Goal: Task Accomplishment & Management: Use online tool/utility

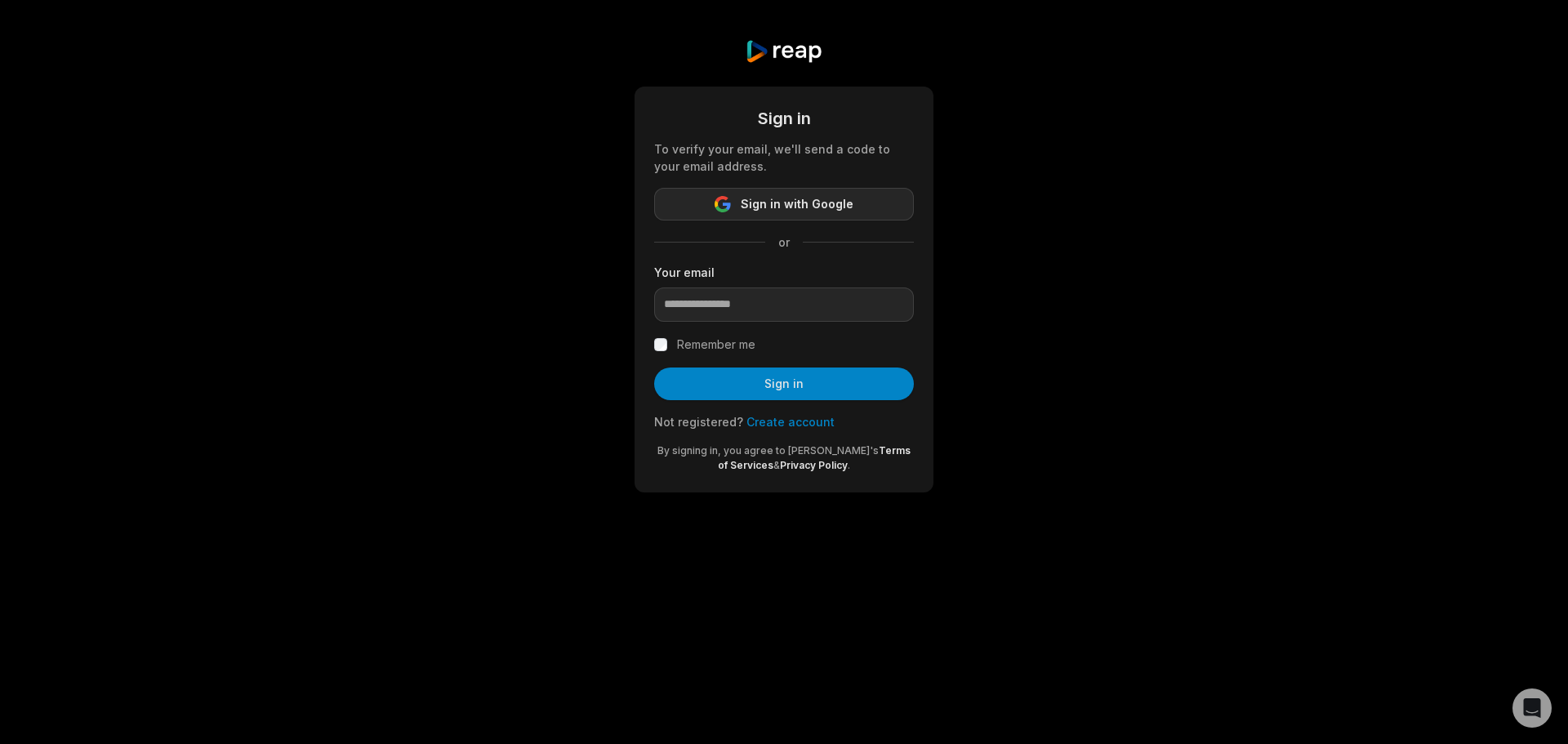
click at [767, 206] on span "Sign in with Google" at bounding box center [797, 204] width 113 height 20
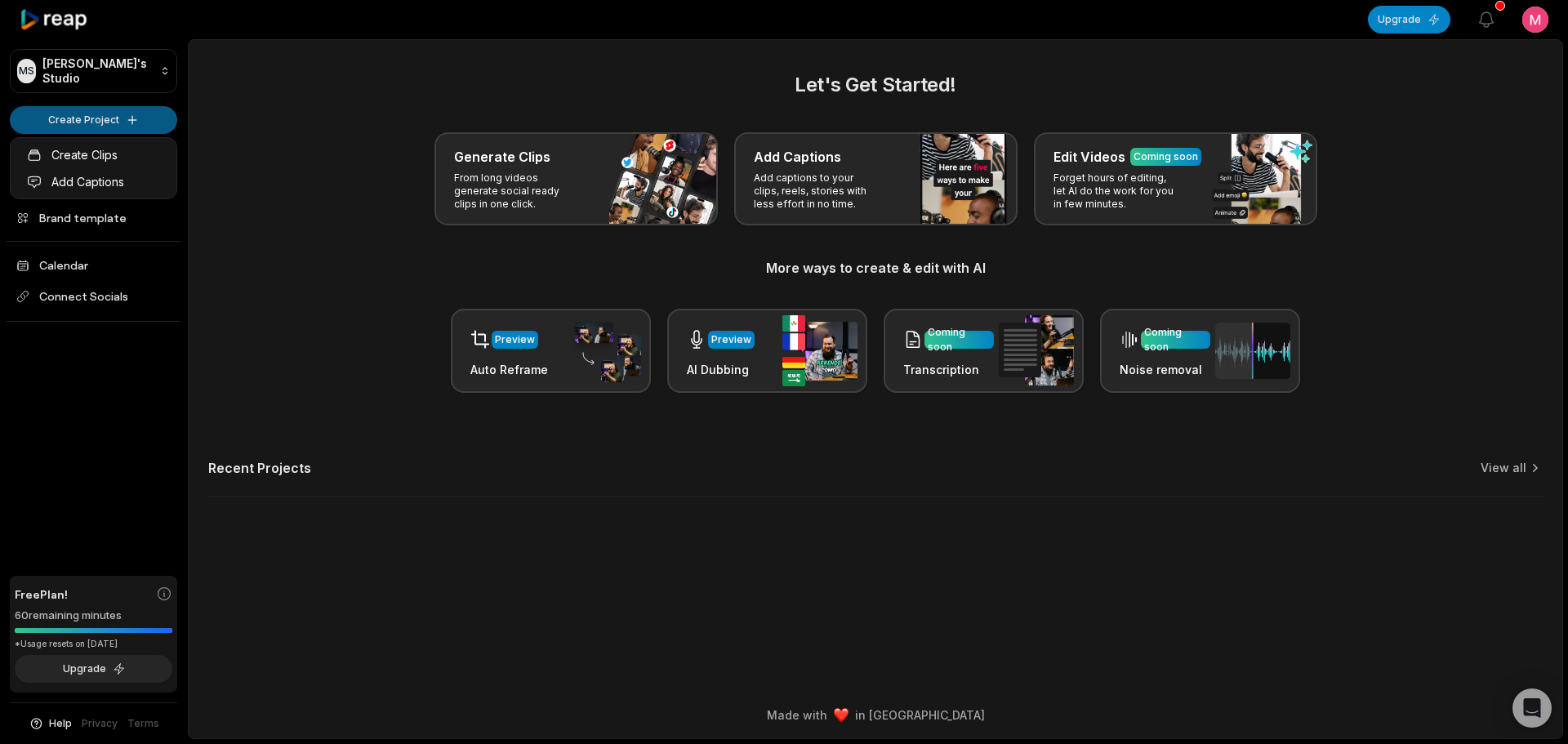
click at [68, 116] on html "[PERSON_NAME] Studio Create Project Home Projects Brand template Calendar Conne…" at bounding box center [784, 372] width 1568 height 744
click at [81, 149] on link "Create Clips" at bounding box center [93, 155] width 159 height 27
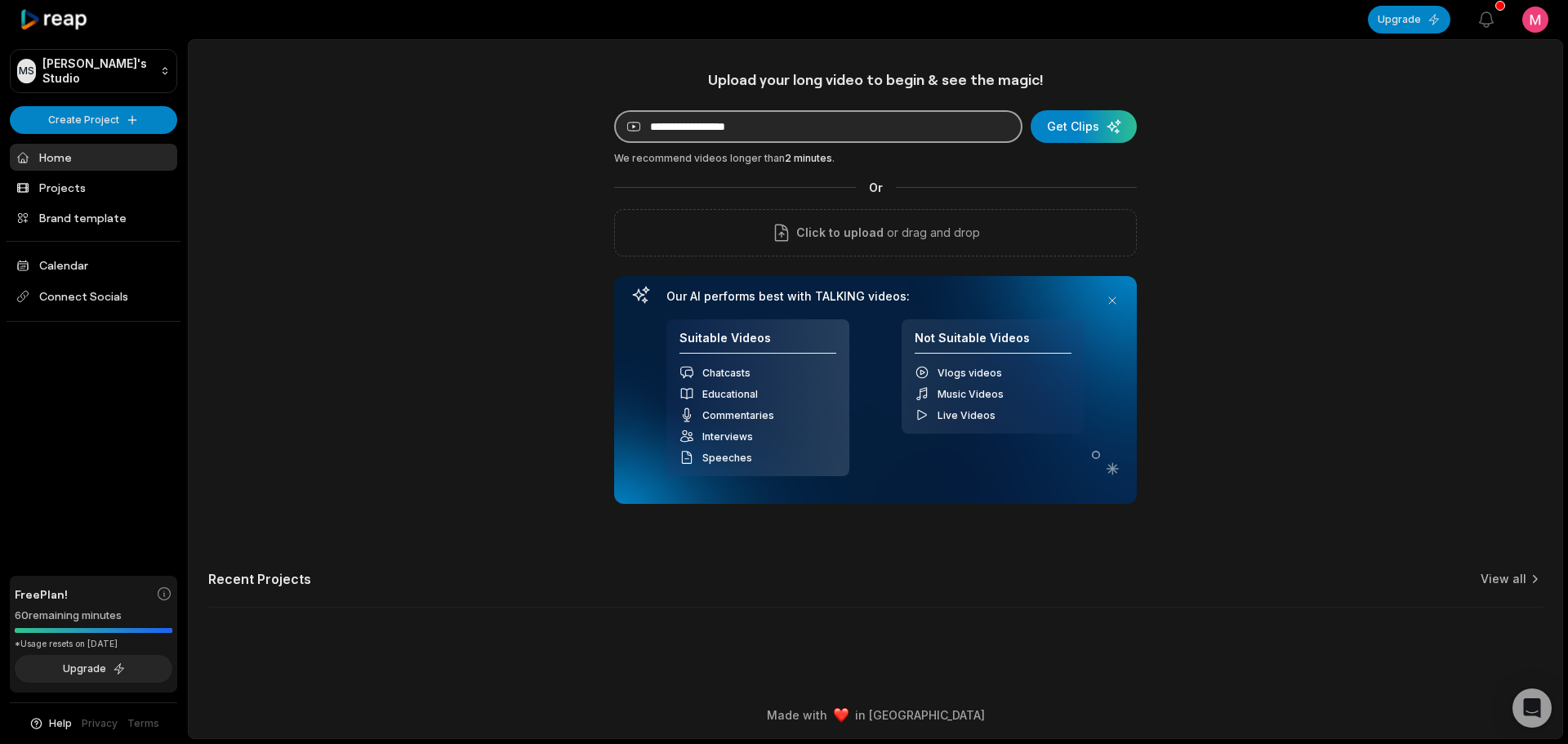
click at [684, 132] on input at bounding box center [818, 127] width 409 height 33
paste input "**********"
type input "**********"
click at [1066, 126] on div "submit" at bounding box center [1083, 127] width 106 height 33
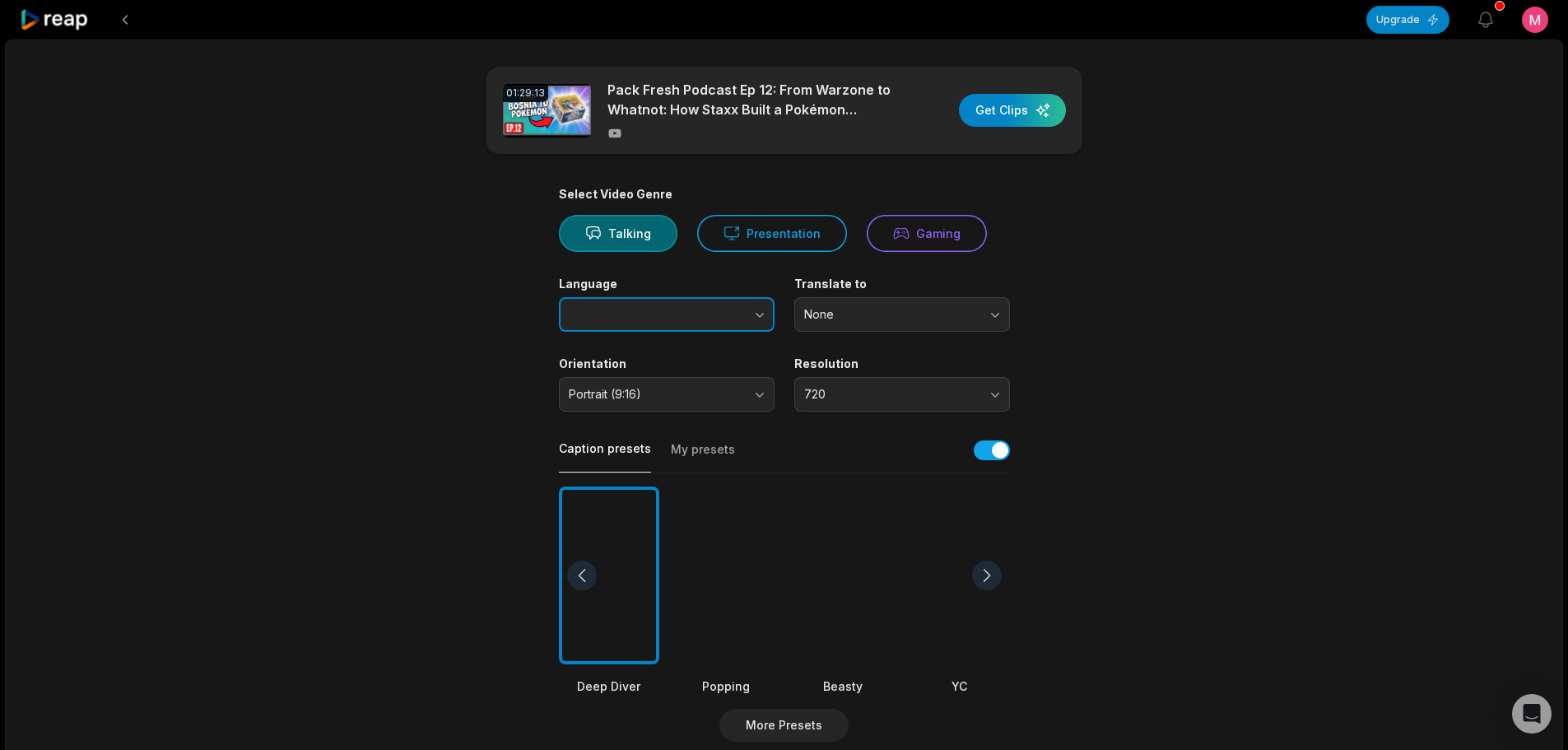
click at [715, 320] on button "button" at bounding box center [727, 314] width 94 height 34
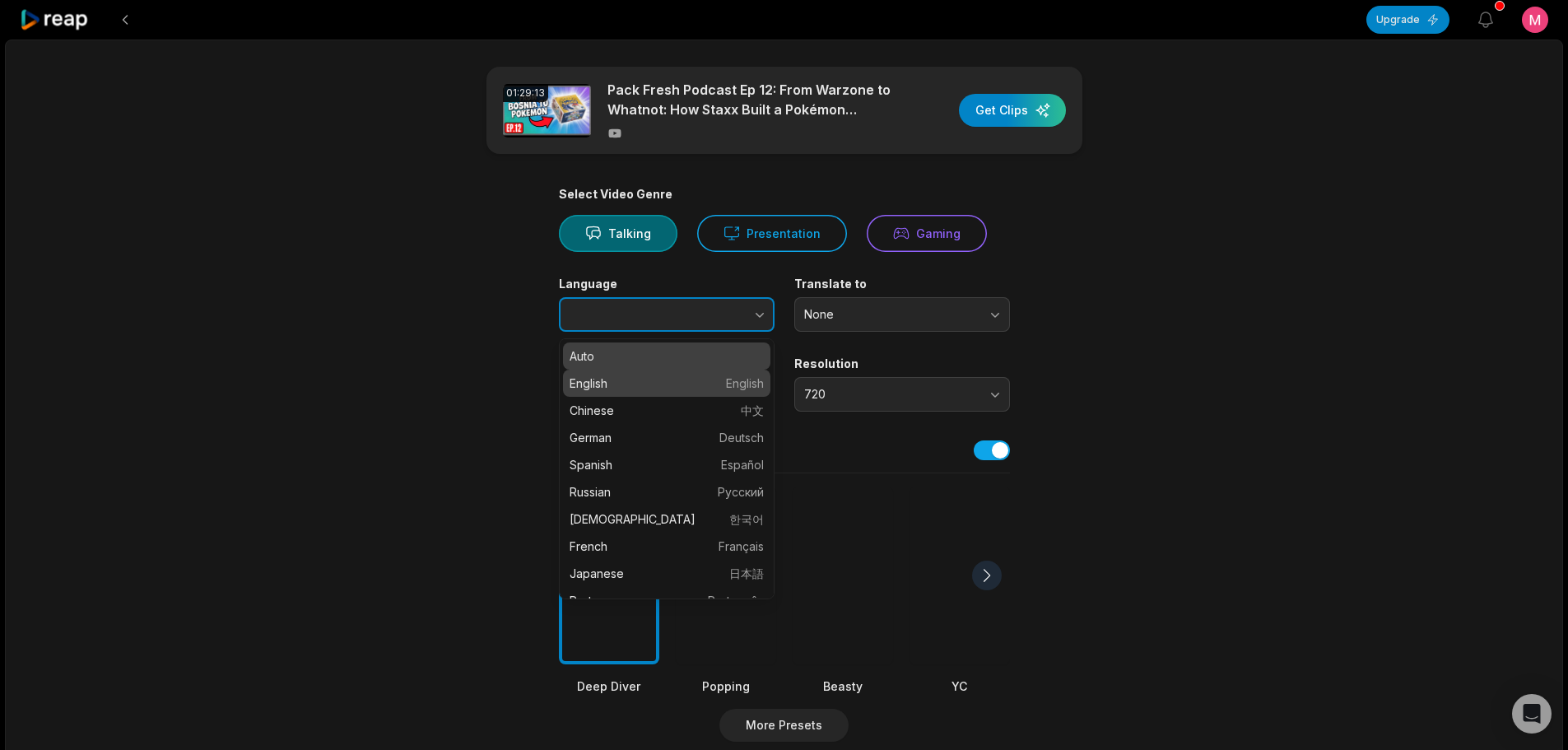
type input "*******"
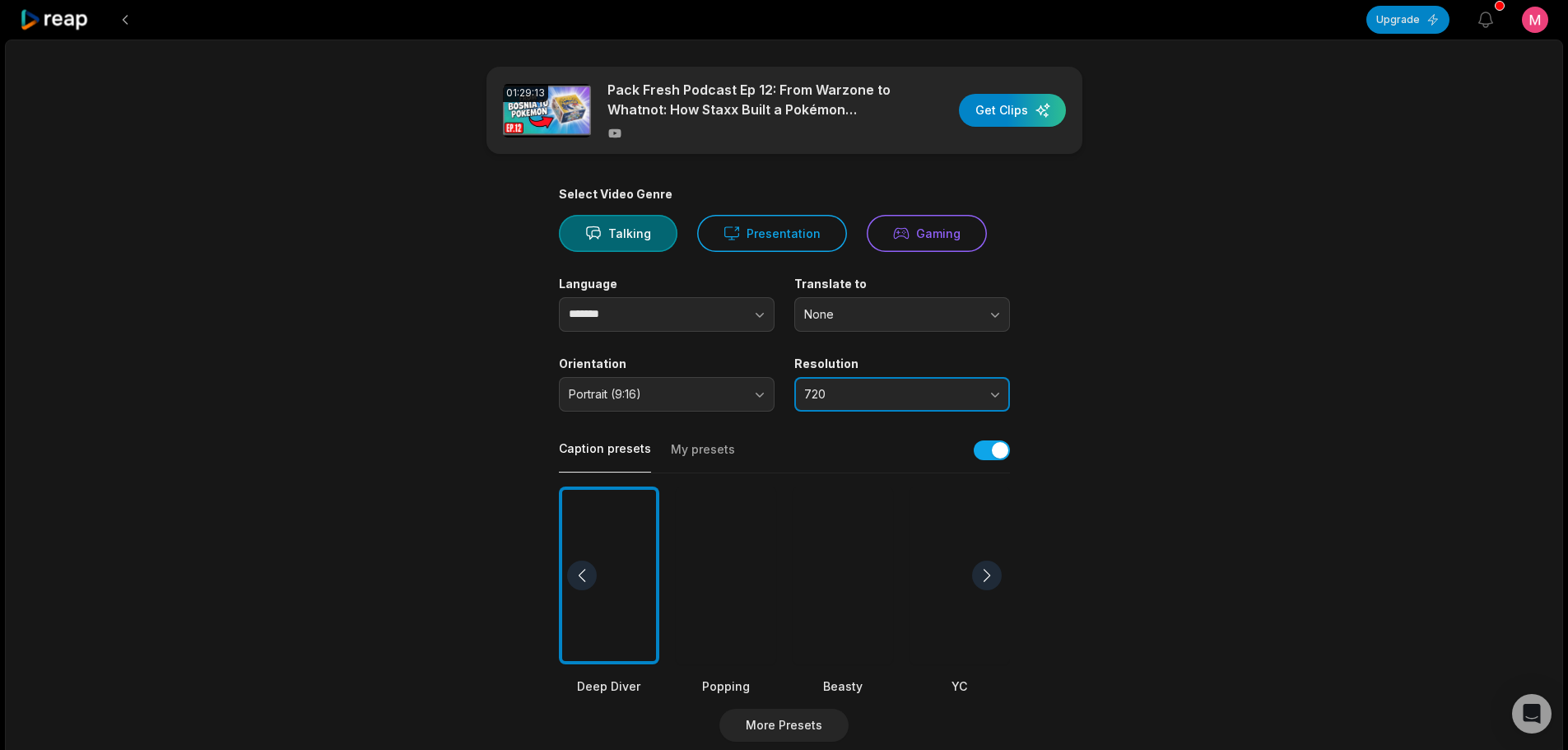
click at [868, 400] on span "720" at bounding box center [890, 393] width 173 height 15
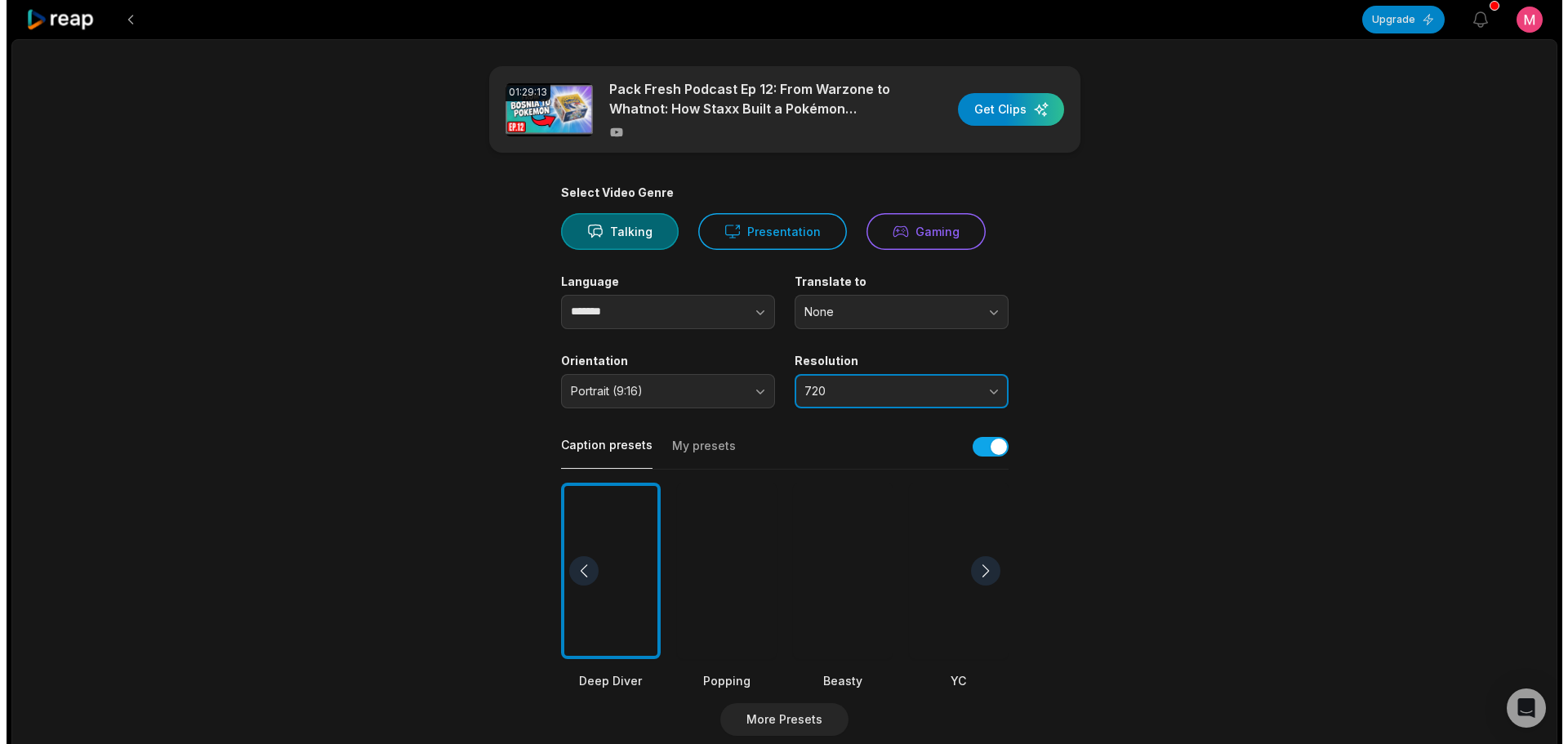
scroll to position [163, 0]
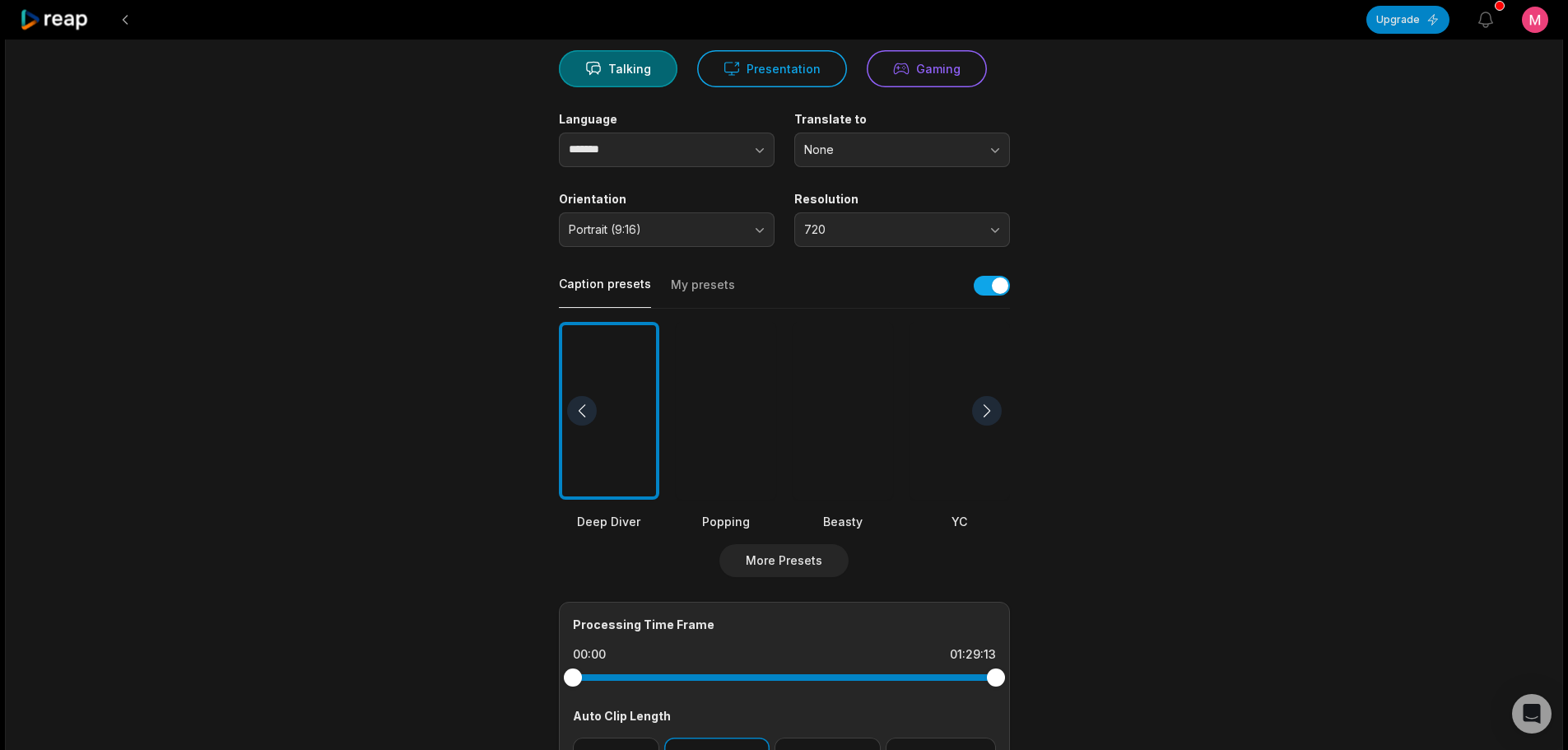
click at [990, 400] on div at bounding box center [987, 411] width 30 height 30
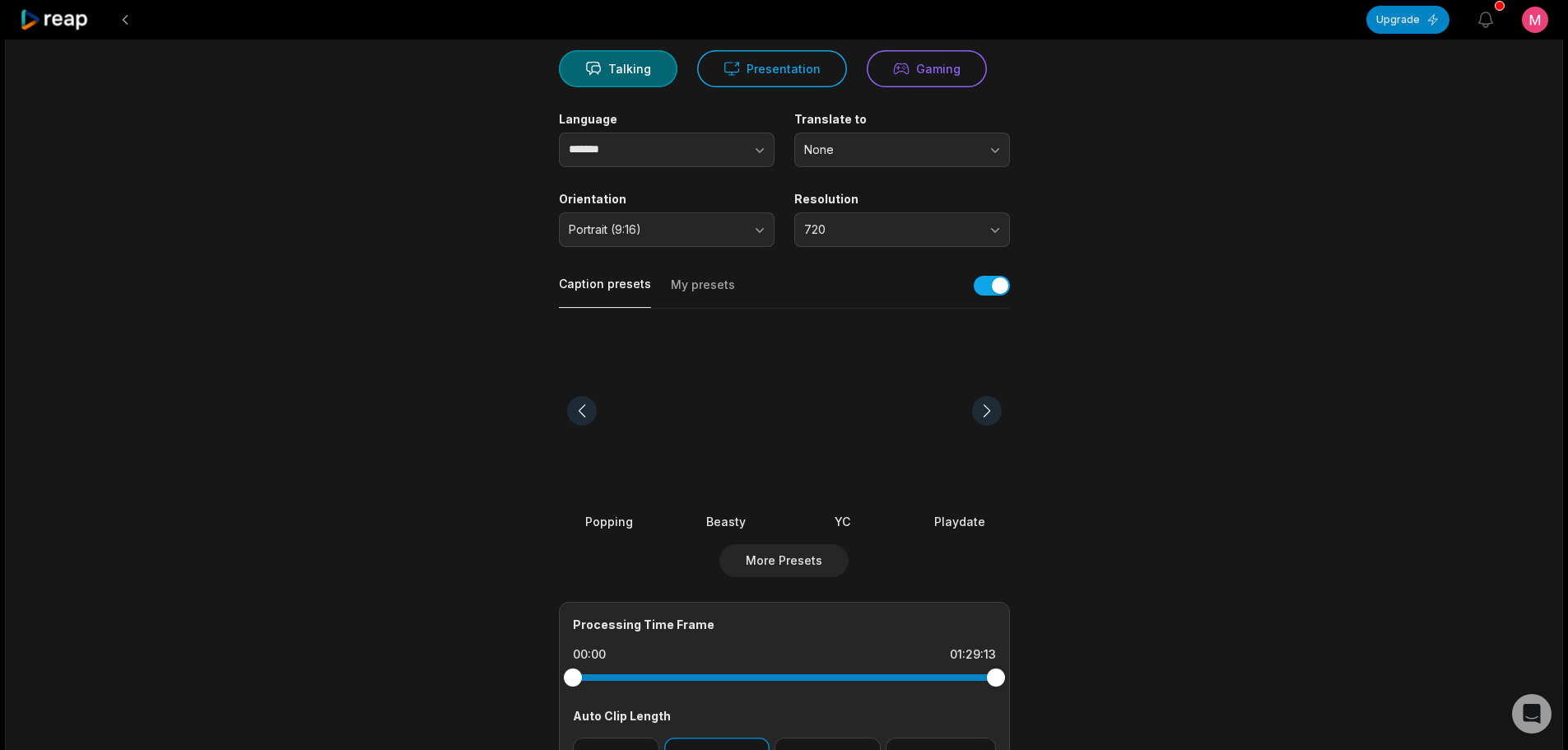
click at [990, 400] on div at bounding box center [987, 411] width 30 height 30
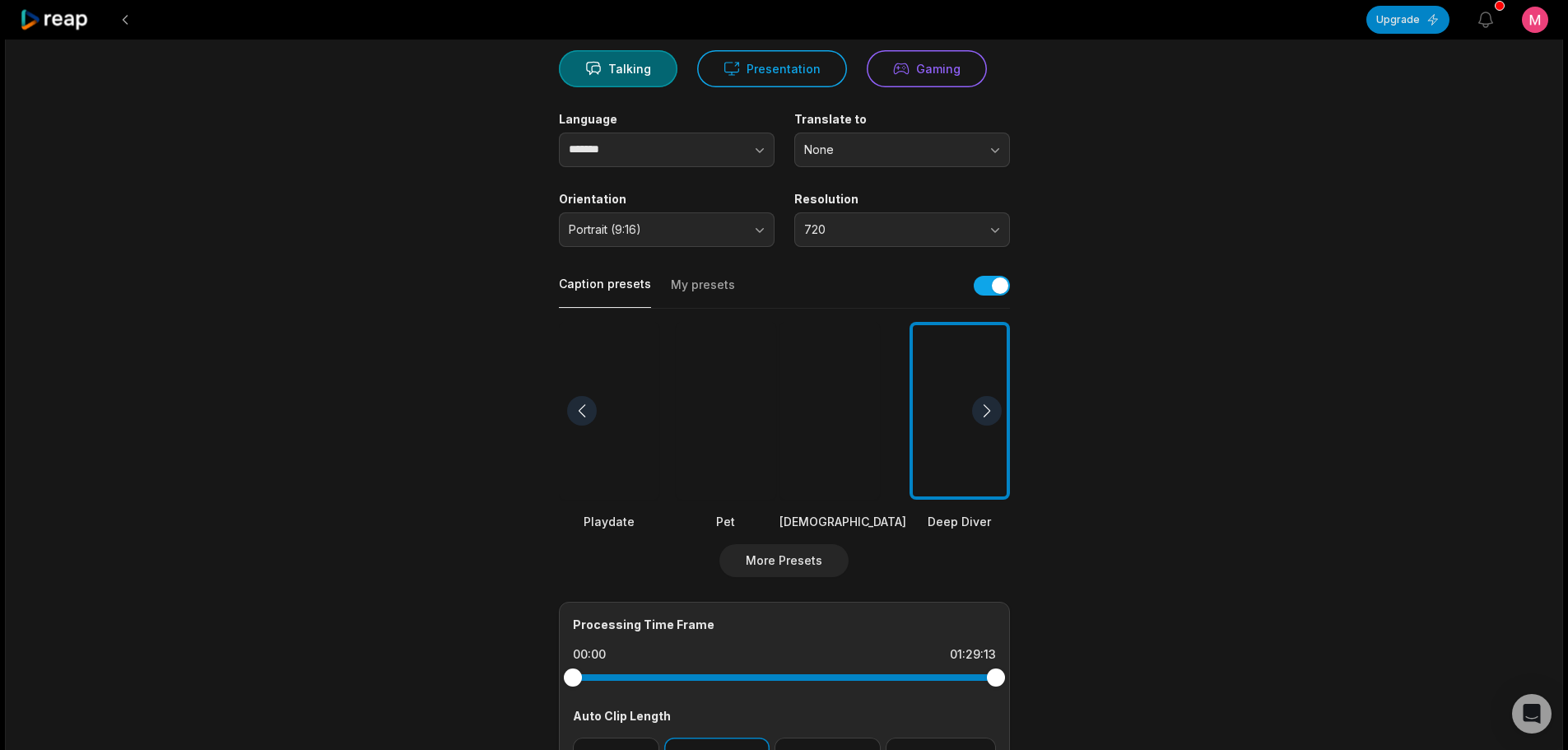
click at [990, 400] on div at bounding box center [987, 411] width 30 height 30
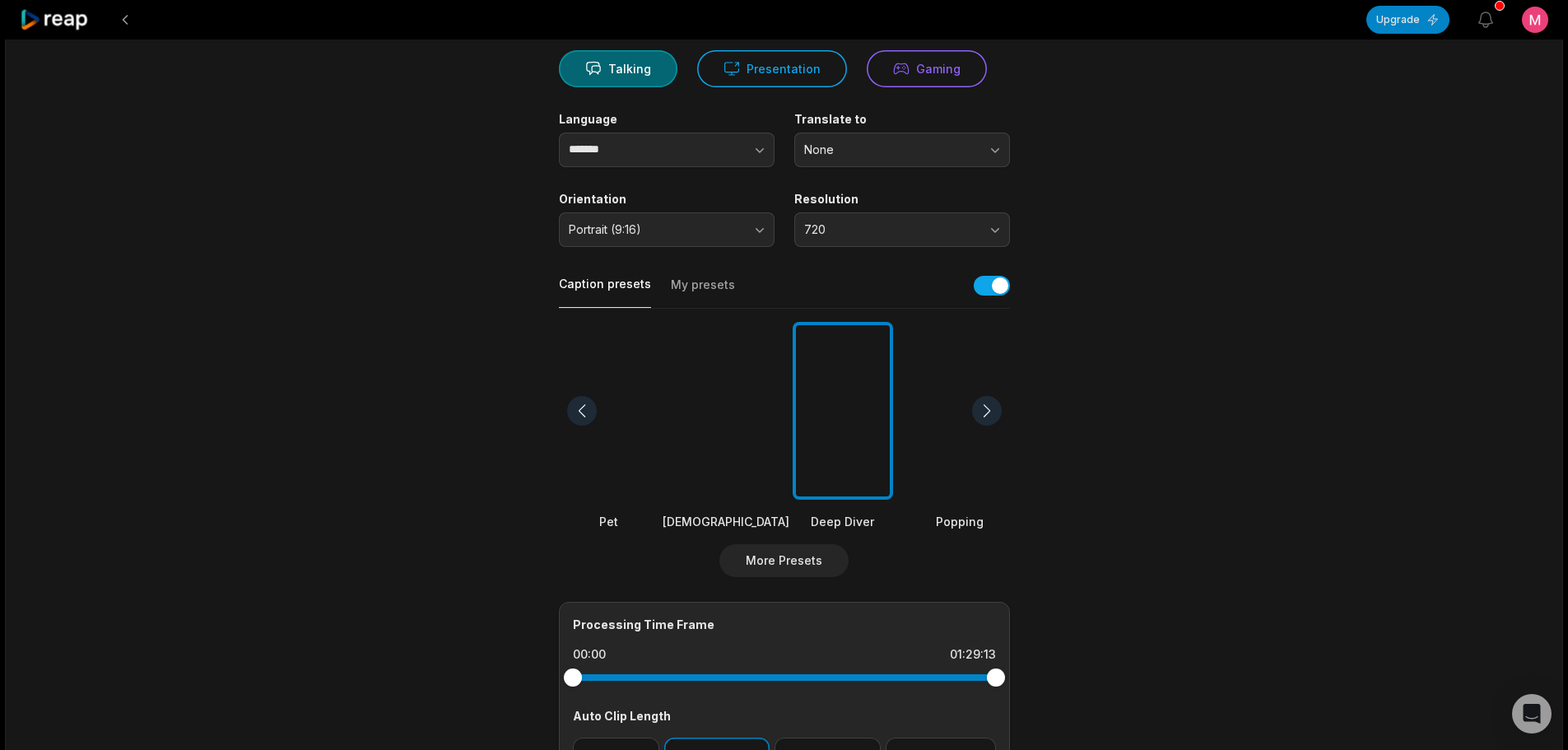
click at [990, 400] on div at bounding box center [987, 411] width 30 height 30
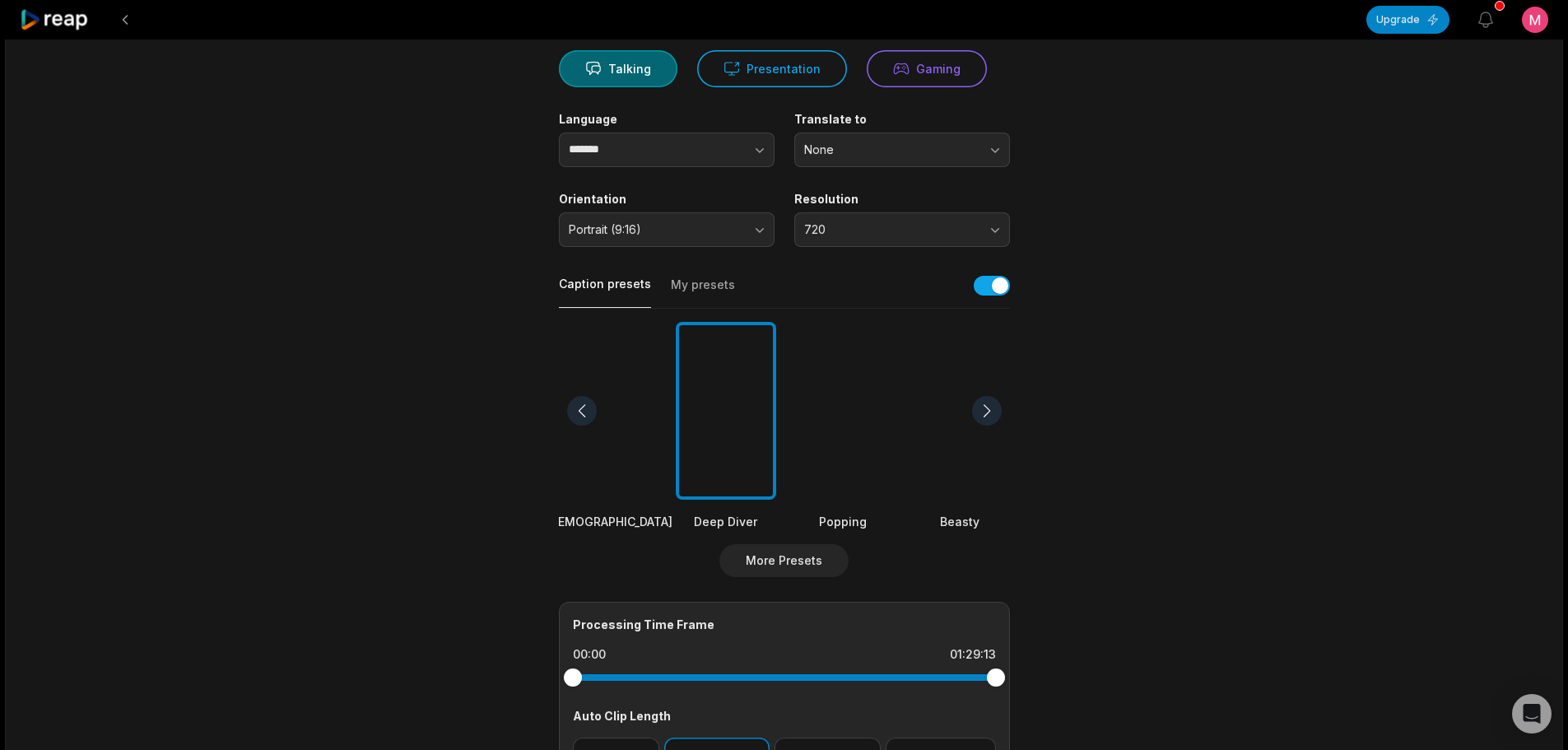
click at [990, 400] on div at bounding box center [987, 411] width 30 height 30
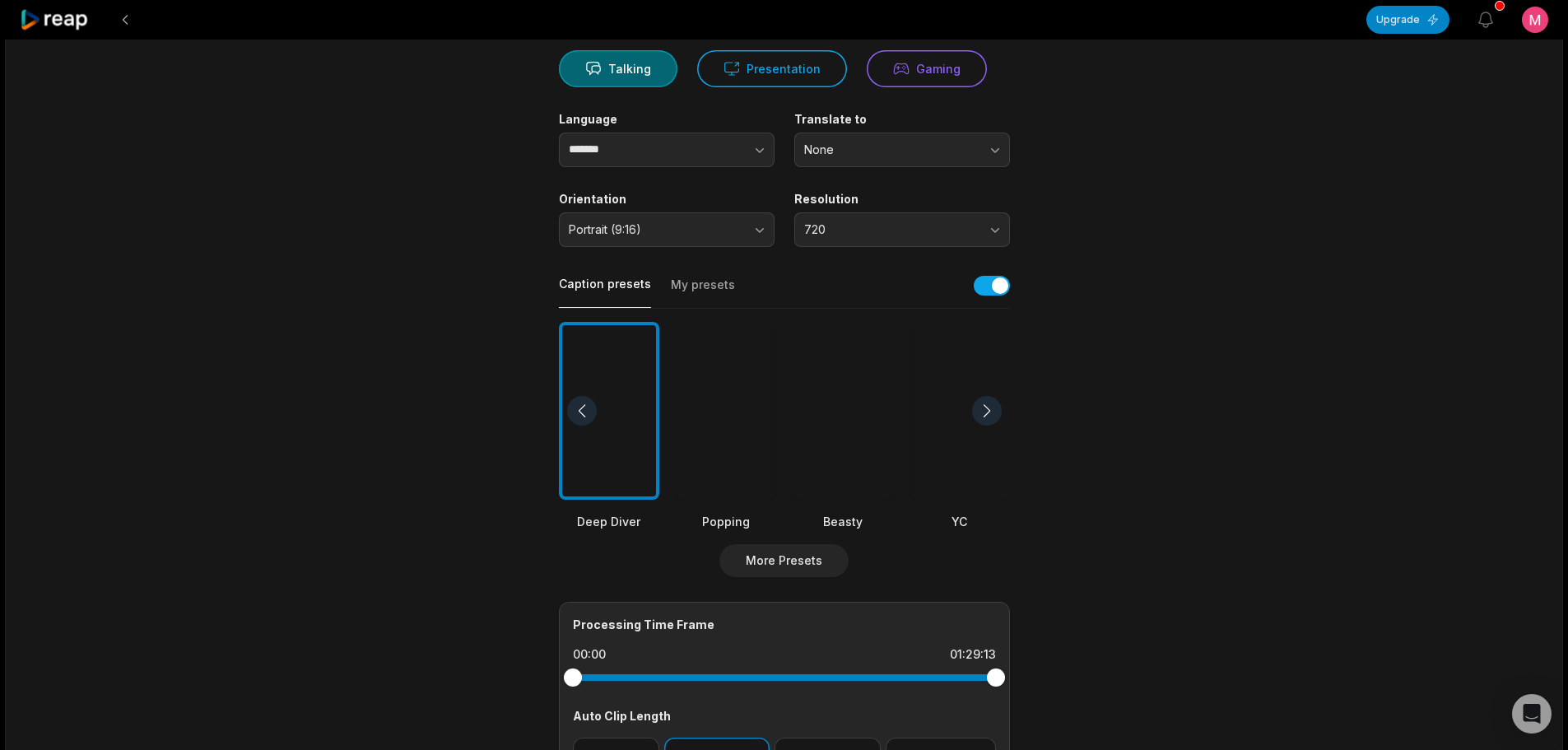
click at [744, 460] on div at bounding box center [726, 411] width 101 height 179
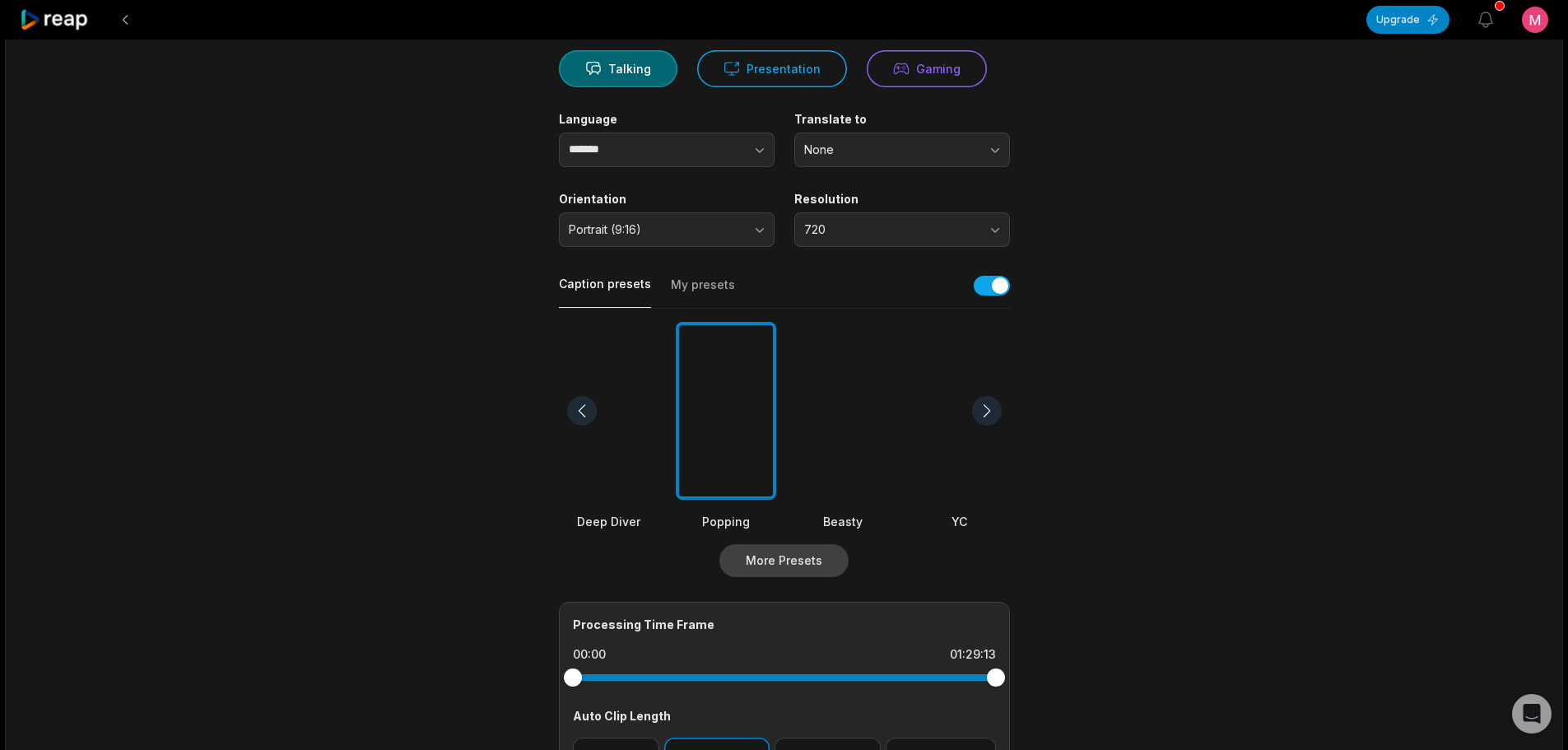
click at [777, 566] on button "More Presets" at bounding box center [784, 561] width 129 height 33
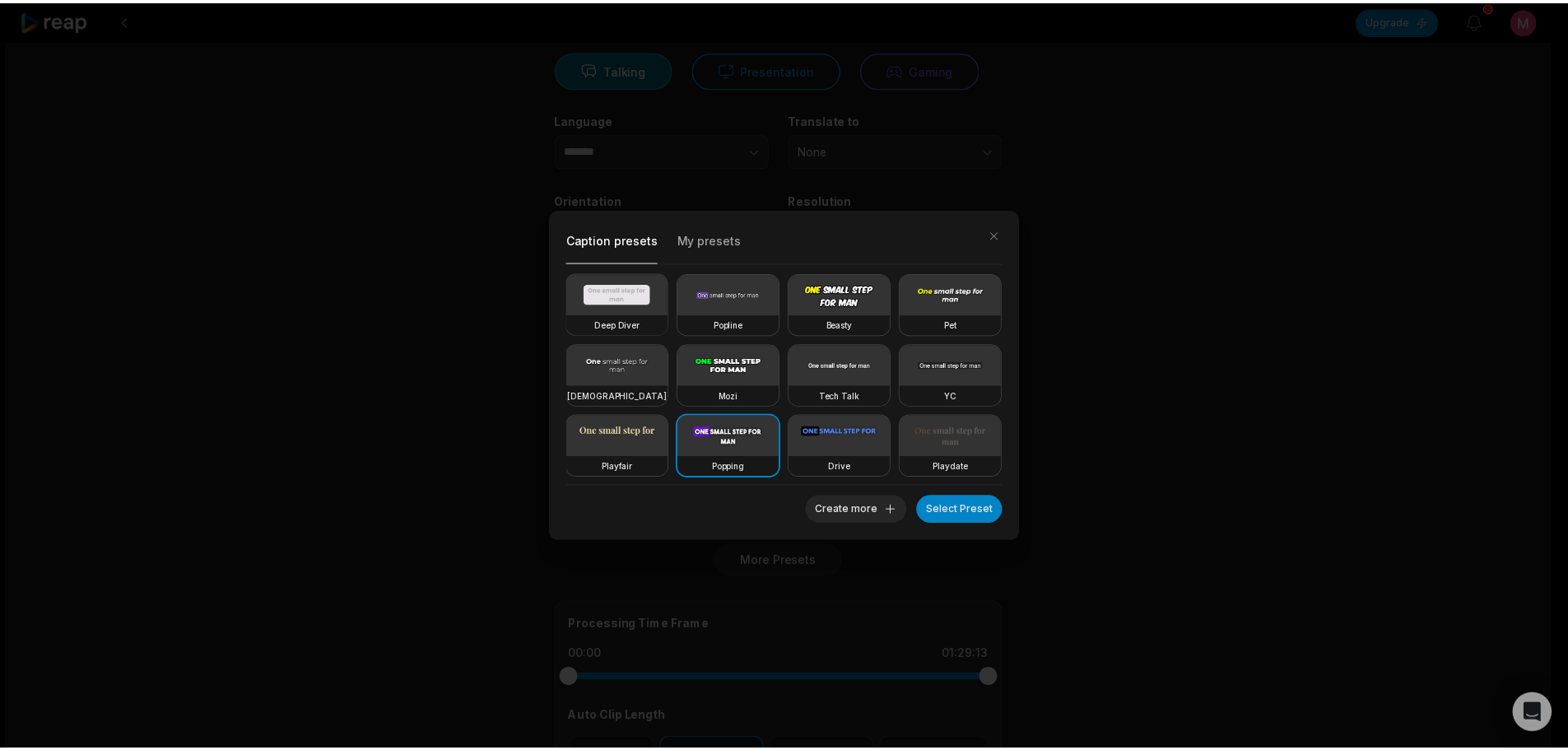
scroll to position [286, 0]
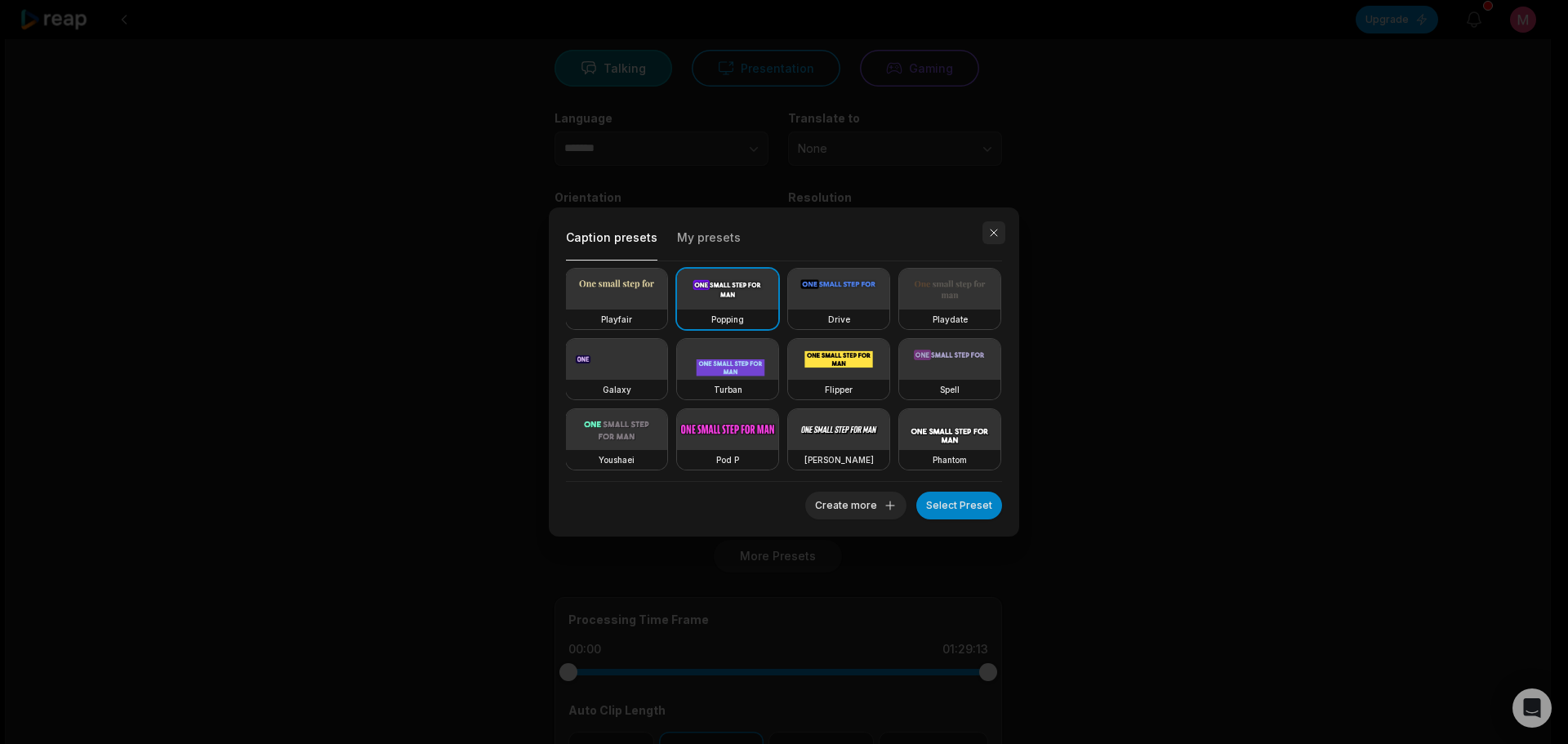
click at [1000, 236] on button "button" at bounding box center [993, 233] width 23 height 23
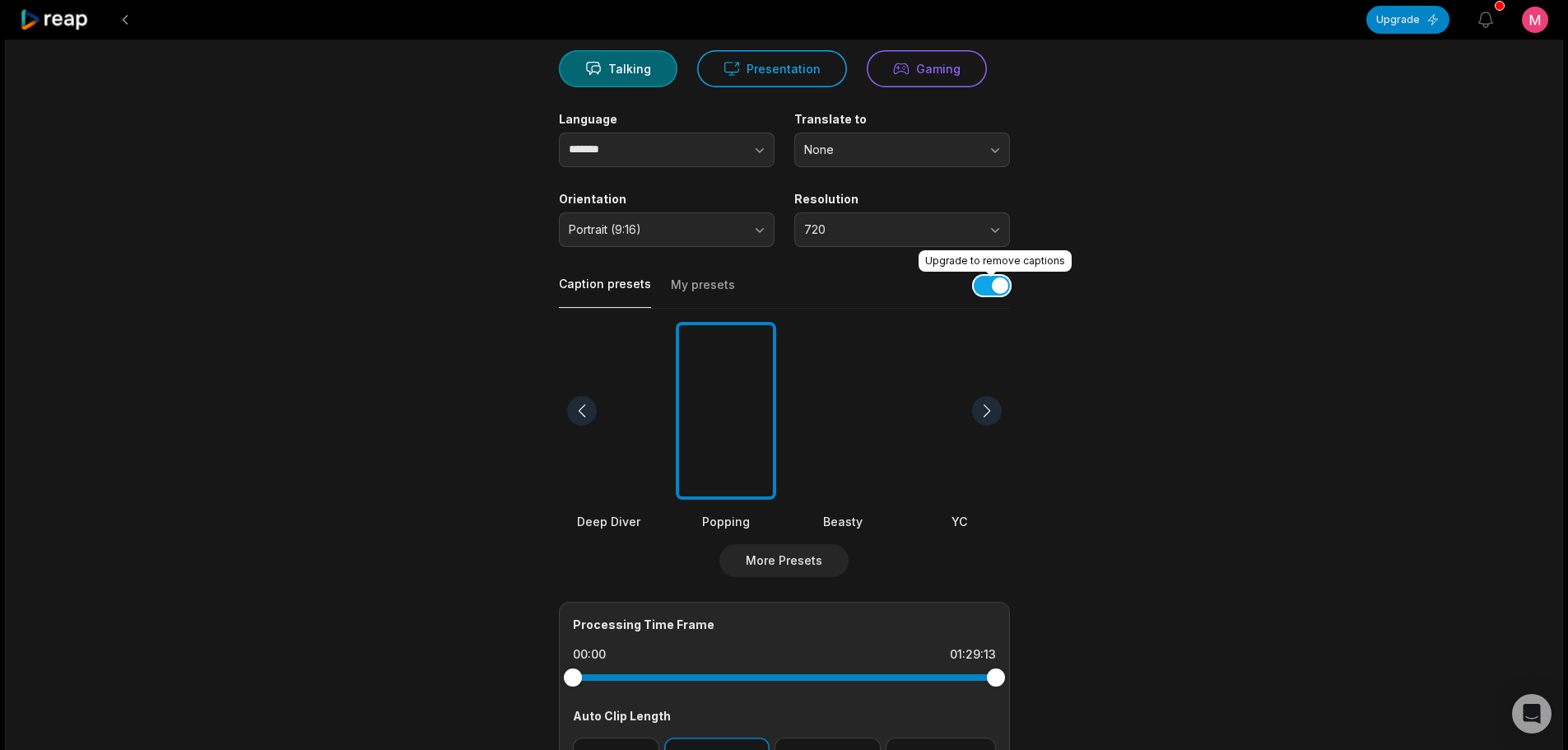
click at [1007, 281] on button "button" at bounding box center [991, 286] width 36 height 20
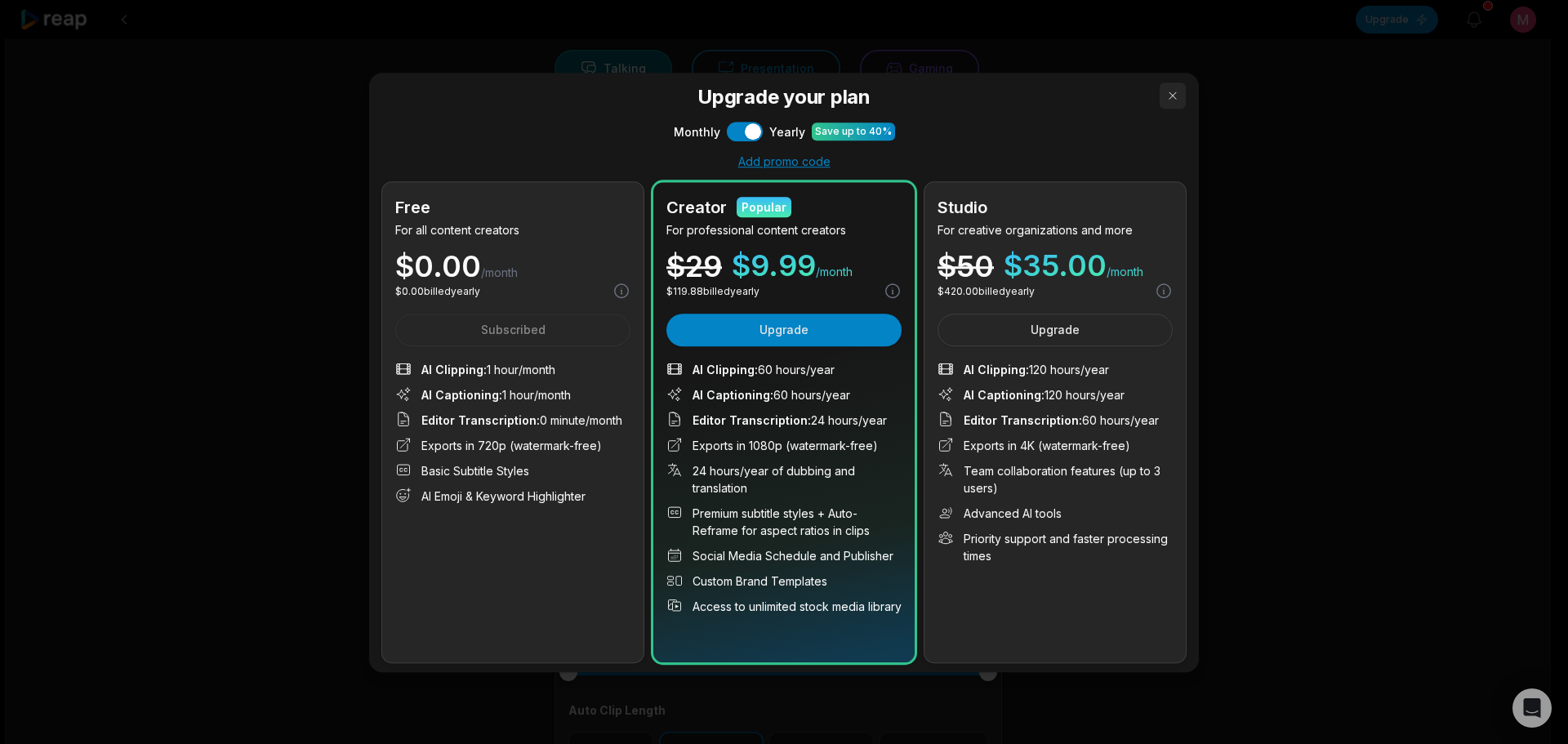
click at [1159, 100] on button "button" at bounding box center [1173, 96] width 26 height 26
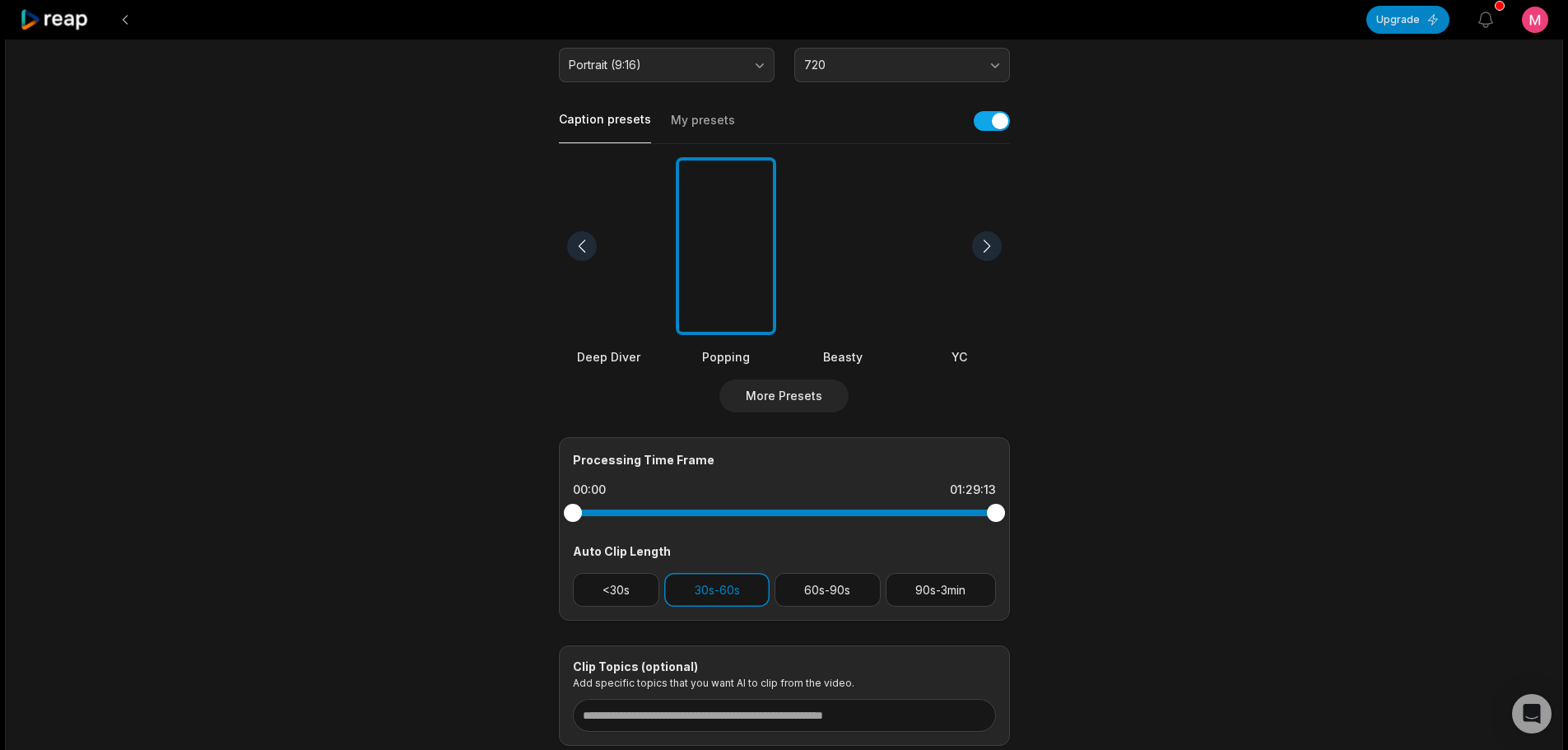
scroll to position [443, 0]
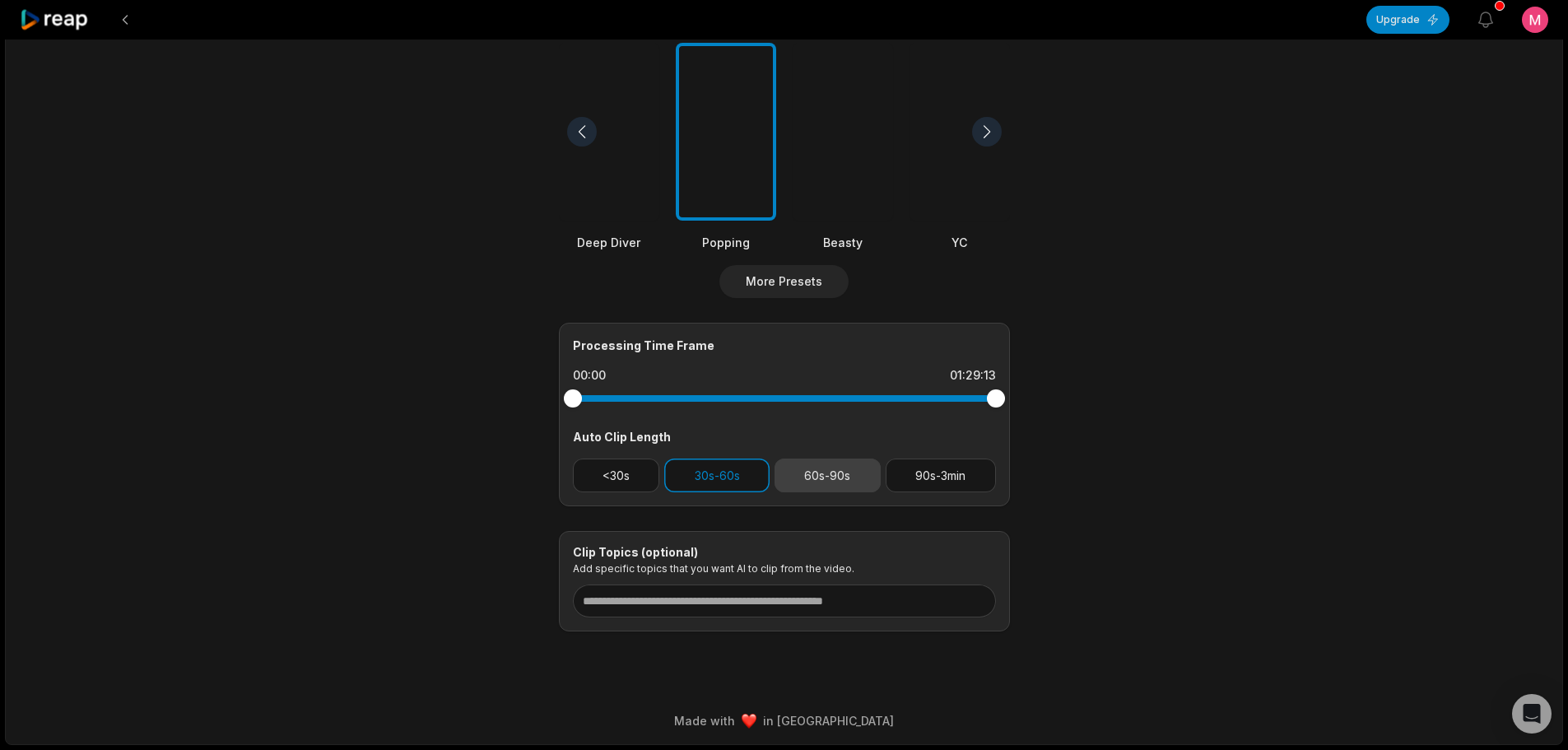
click at [806, 476] on button "60s-90s" at bounding box center [827, 475] width 106 height 34
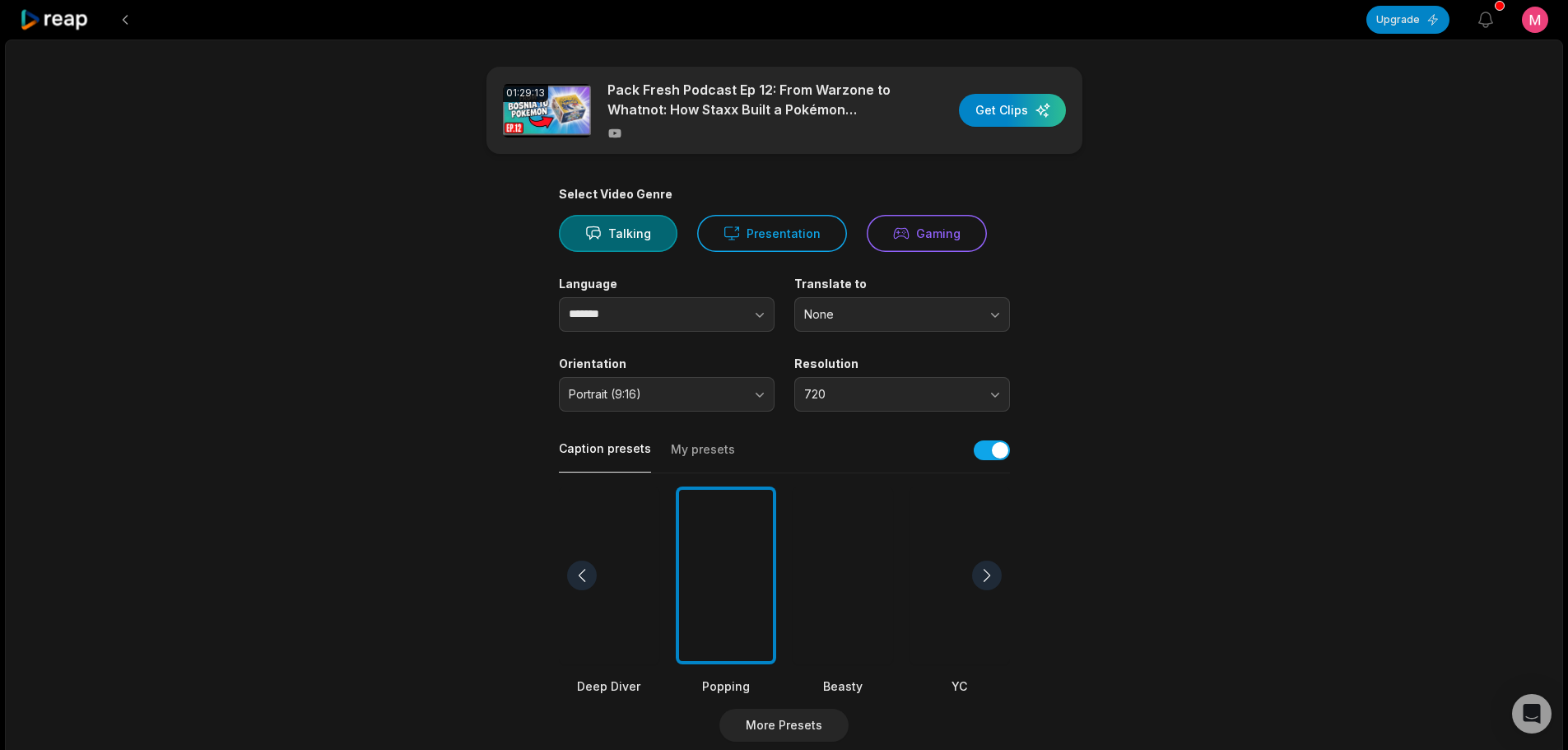
click at [680, 449] on button "My presets" at bounding box center [703, 456] width 64 height 32
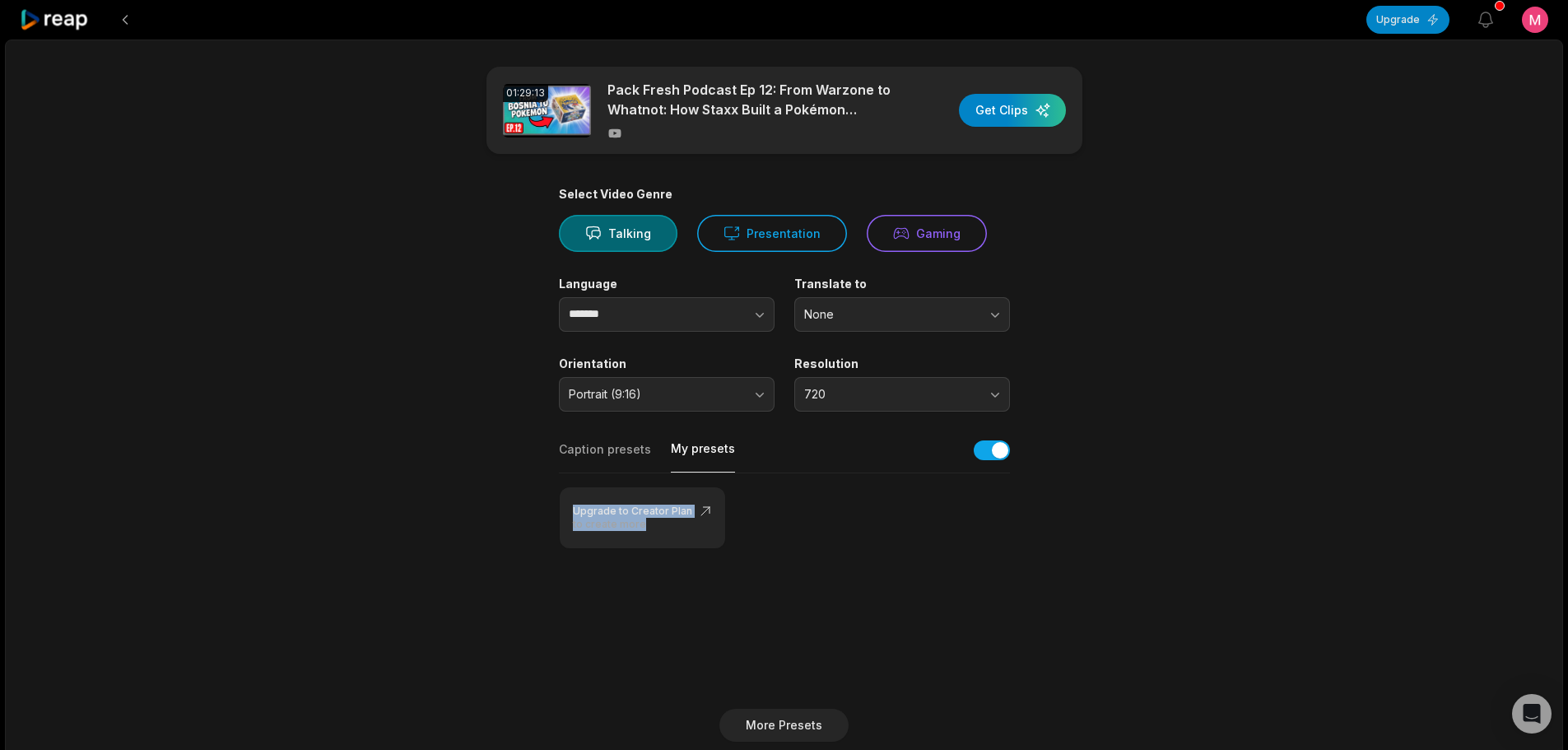
click at [609, 449] on button "Caption presets" at bounding box center [605, 456] width 92 height 32
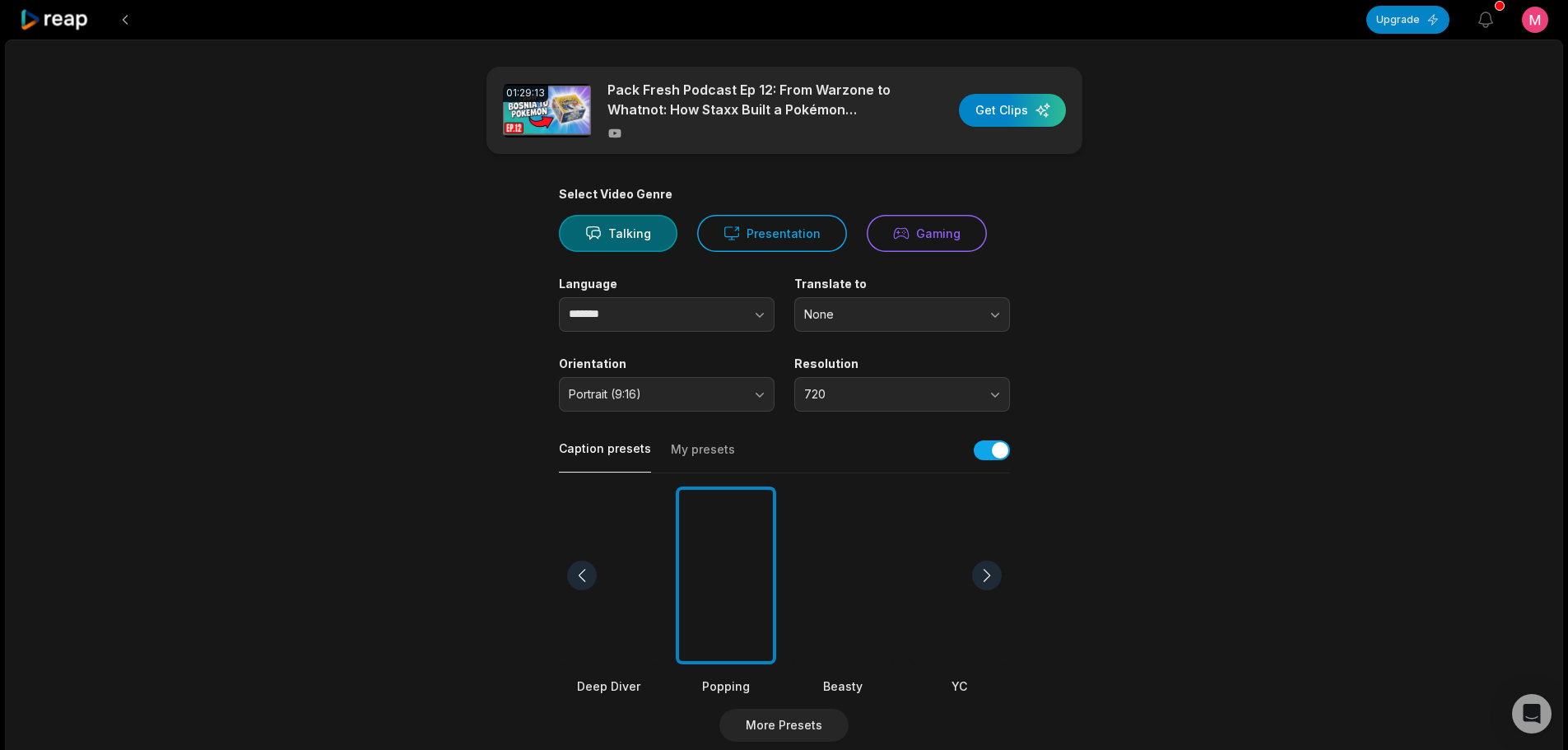
scroll to position [165, 0]
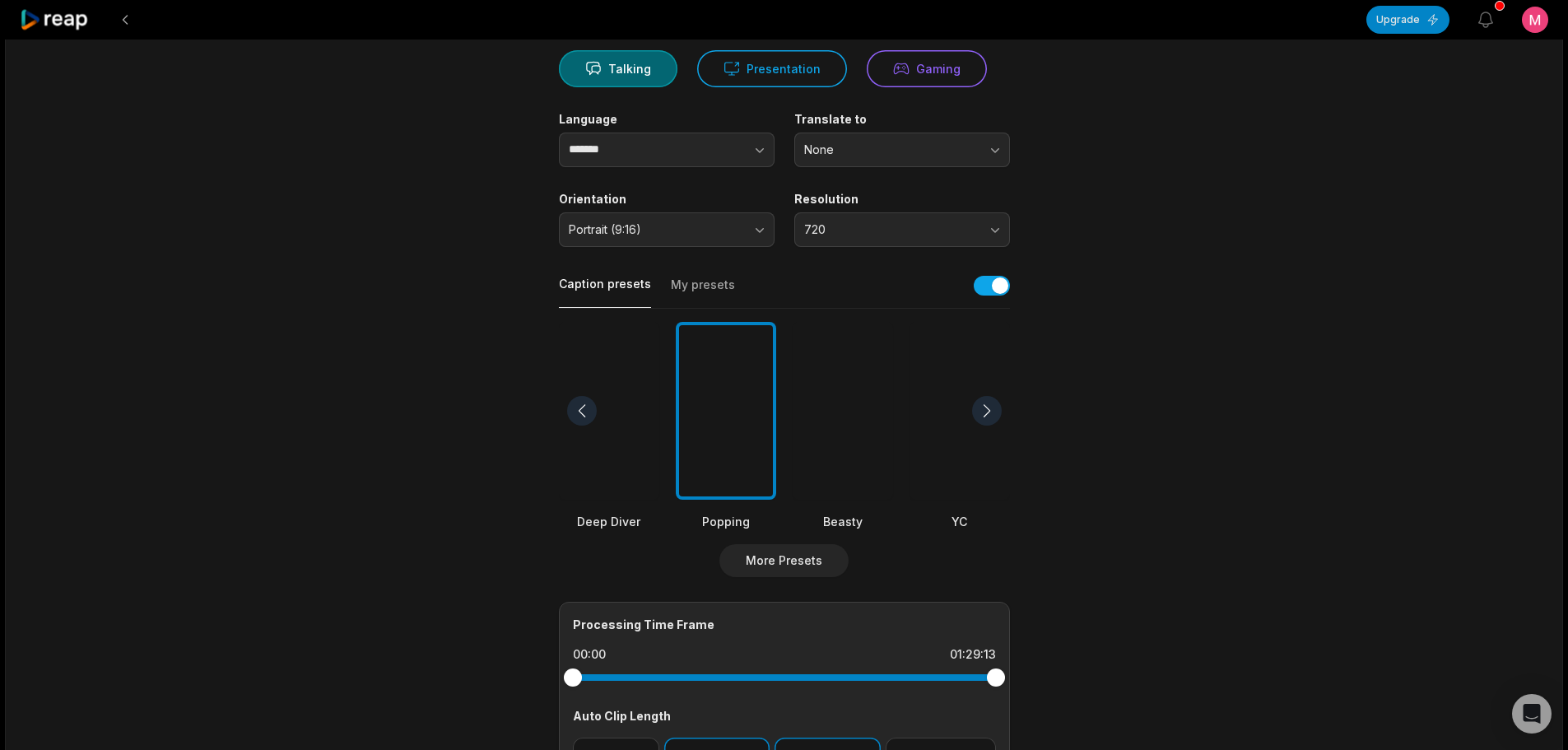
click at [723, 455] on div at bounding box center [726, 411] width 101 height 179
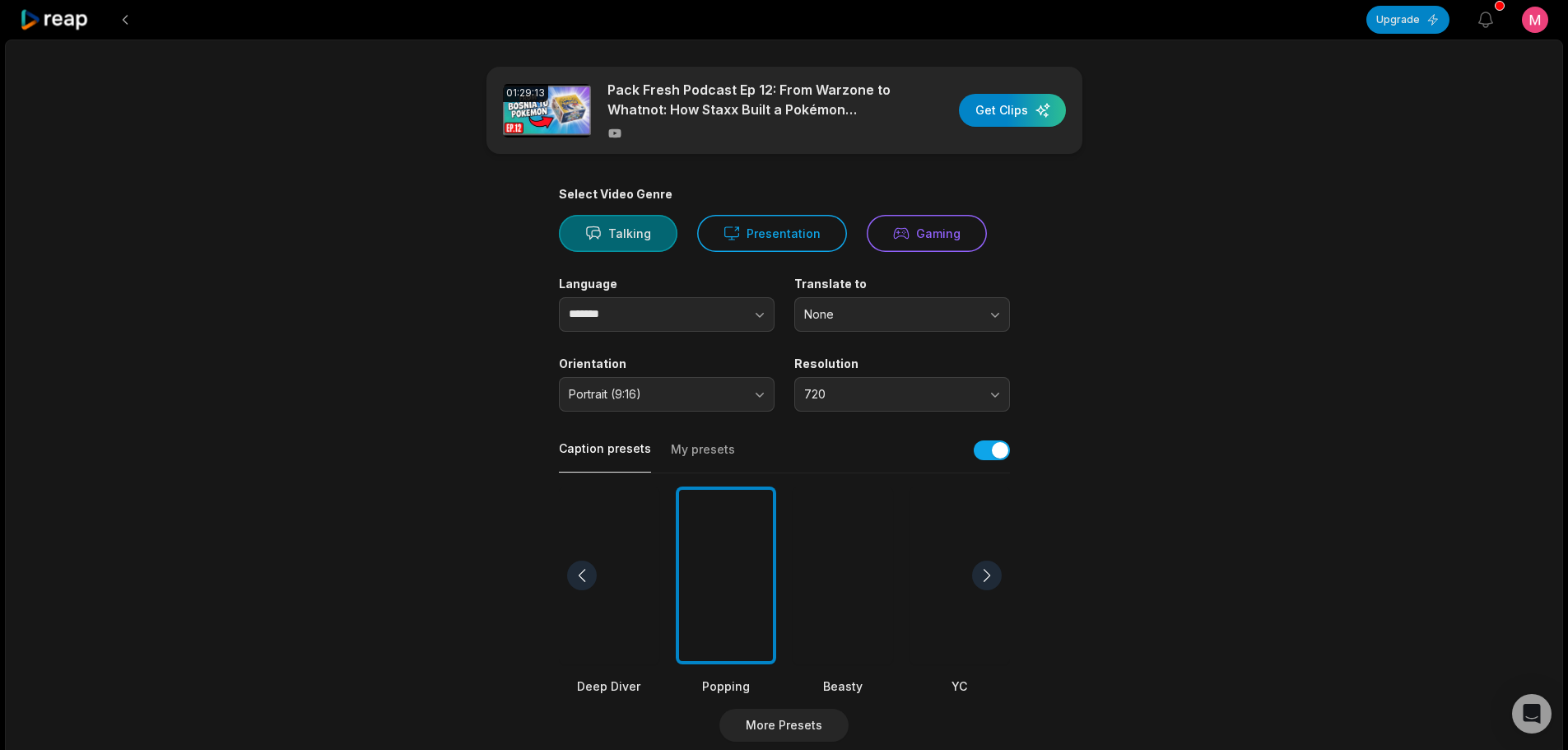
click at [628, 236] on button "Talking" at bounding box center [618, 233] width 118 height 37
click at [1005, 121] on div "button" at bounding box center [1012, 110] width 107 height 33
click at [1488, 24] on icon "button" at bounding box center [1486, 19] width 14 height 15
click at [1170, 184] on main "01:29:13 Pack Fresh Podcast Ep 12: From Warzone to Whatnot: How Staxx Built a P…" at bounding box center [784, 570] width 797 height 1008
click at [1002, 112] on div "button" at bounding box center [1012, 110] width 107 height 33
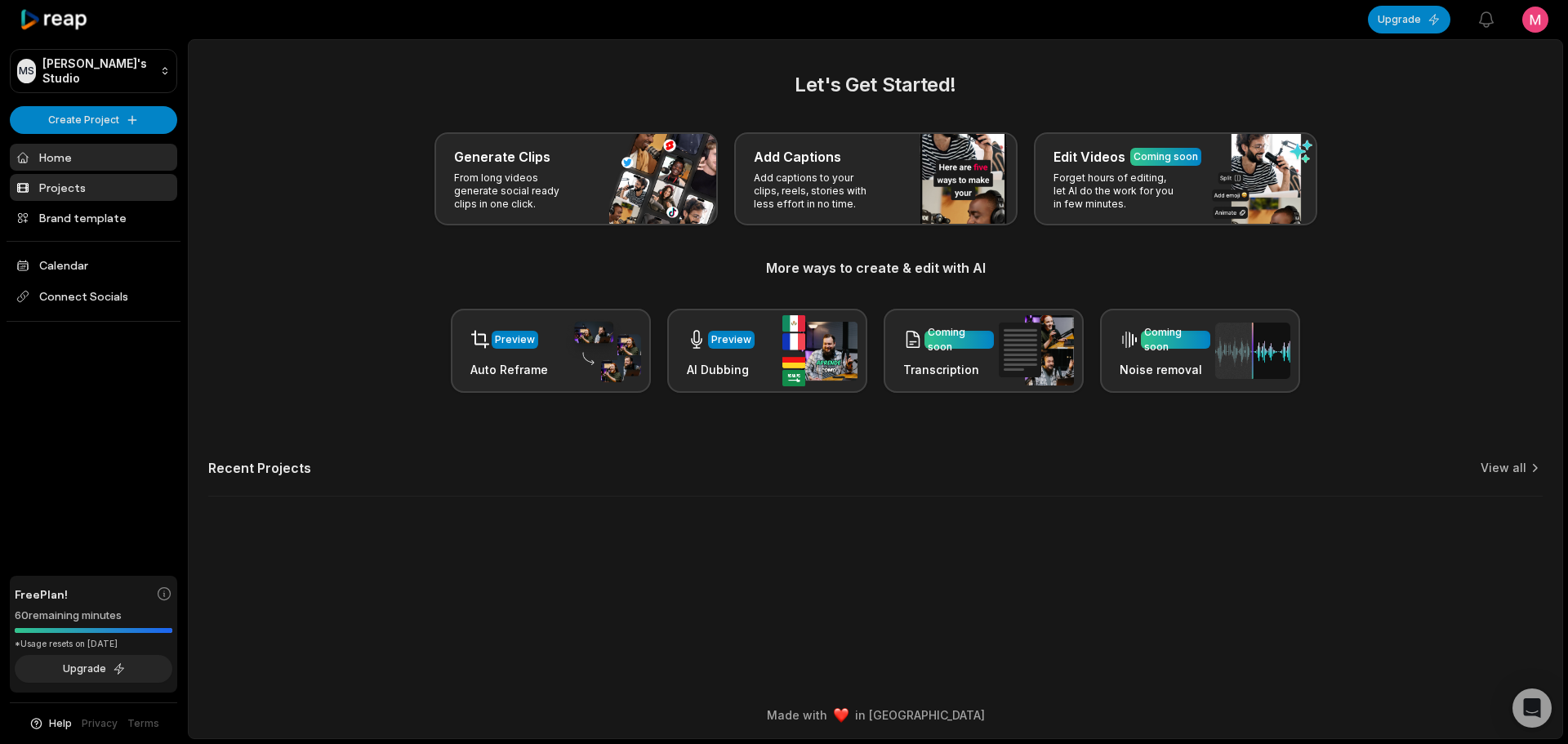
click at [94, 178] on link "Projects" at bounding box center [93, 187] width 168 height 27
